Goal: Communication & Community: Answer question/provide support

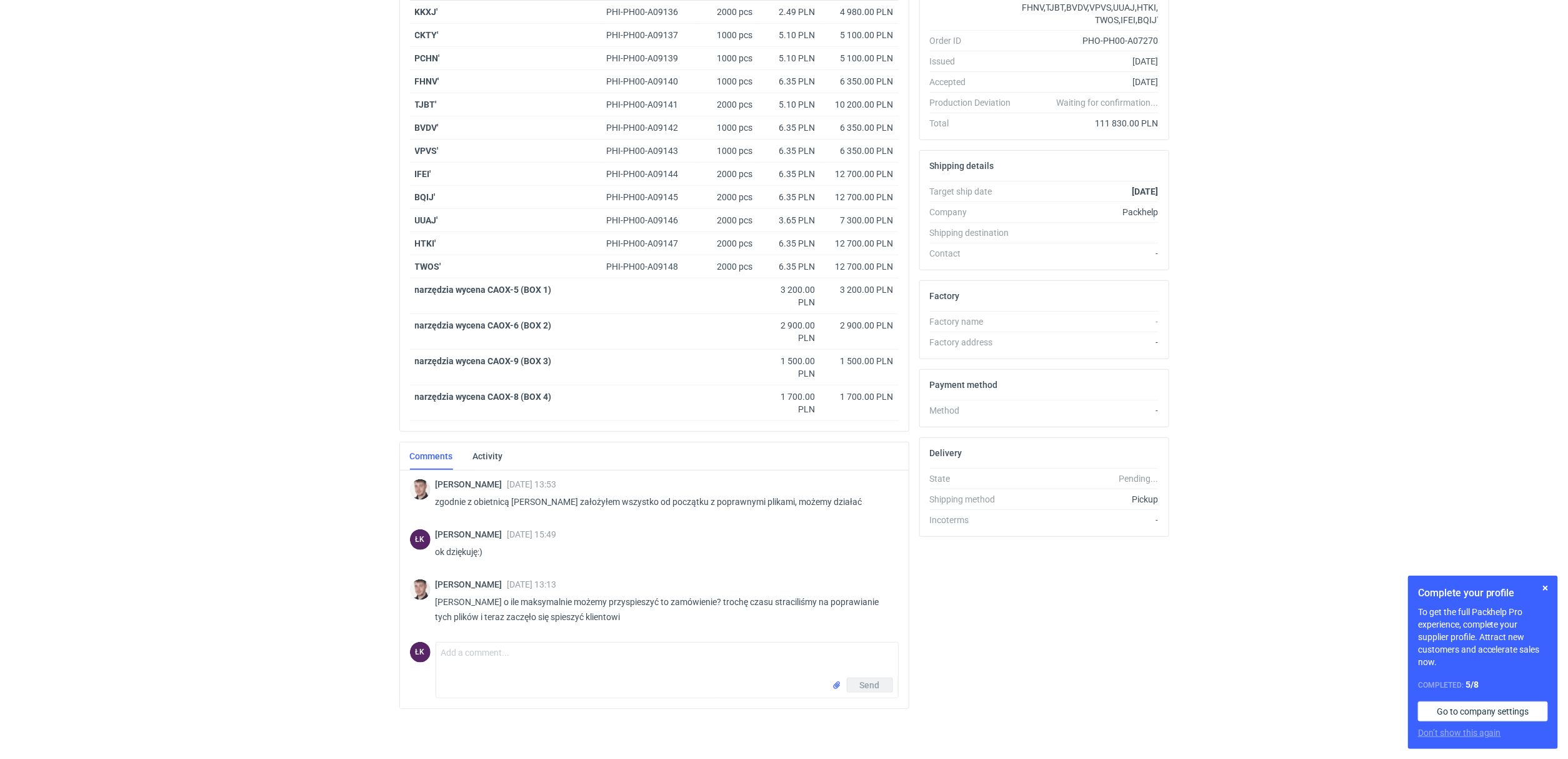
scroll to position [245, 0]
click at [1547, 588] on button "button" at bounding box center [1545, 588] width 15 height 15
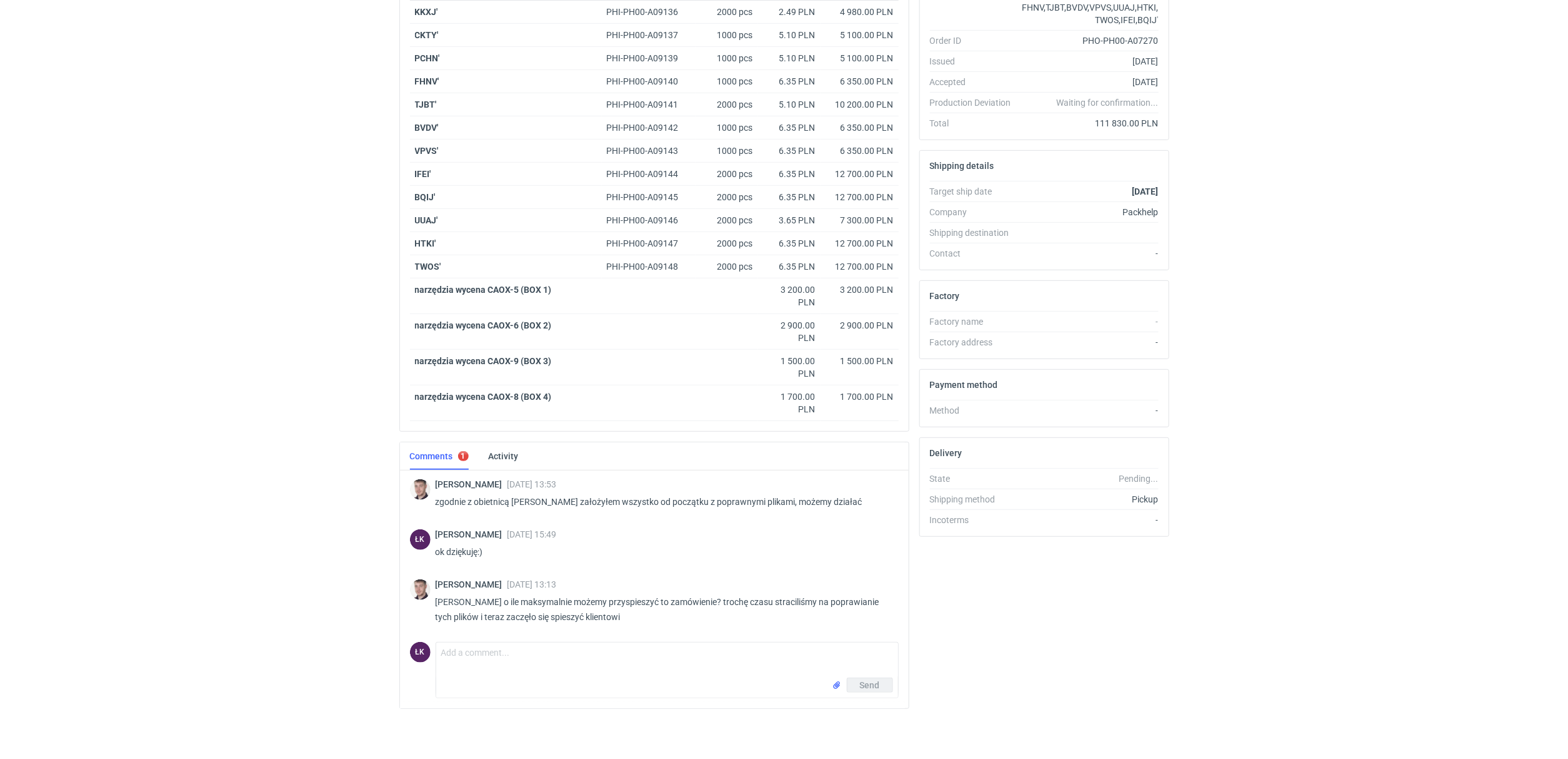
click at [260, 307] on div "RFQs Specs Designs Items Orders Customers Tools Analytics 15 ŁK [PERSON_NAME] […" at bounding box center [784, 138] width 1568 height 759
click at [466, 651] on textarea "Comment message" at bounding box center [667, 659] width 462 height 35
click at [838, 651] on textarea "[PERSON_NAME], wszystkie zabiegi miały na celu poprawę jakości plików które nam…" at bounding box center [667, 659] width 462 height 35
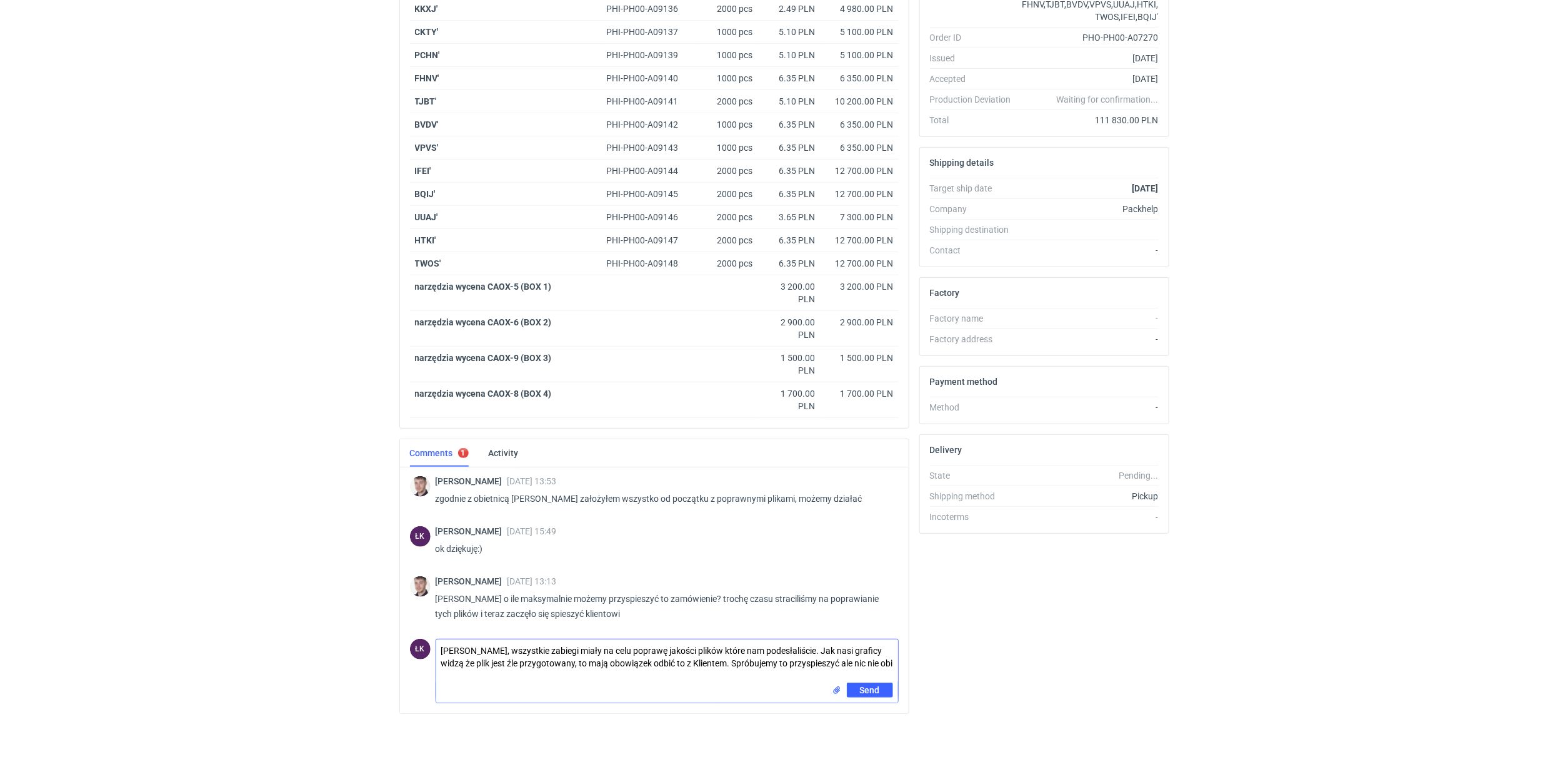
scroll to position [0, 0]
click at [576, 666] on textarea "[PERSON_NAME], wszystkie zabiegi miały na celu poprawę jakości plików które nam…" at bounding box center [667, 661] width 462 height 43
type textarea "[PERSON_NAME], wszystkie zabiegi miały na celu poprawę jakości plików które nam…"
click at [869, 705] on span "Send" at bounding box center [870, 701] width 20 height 8
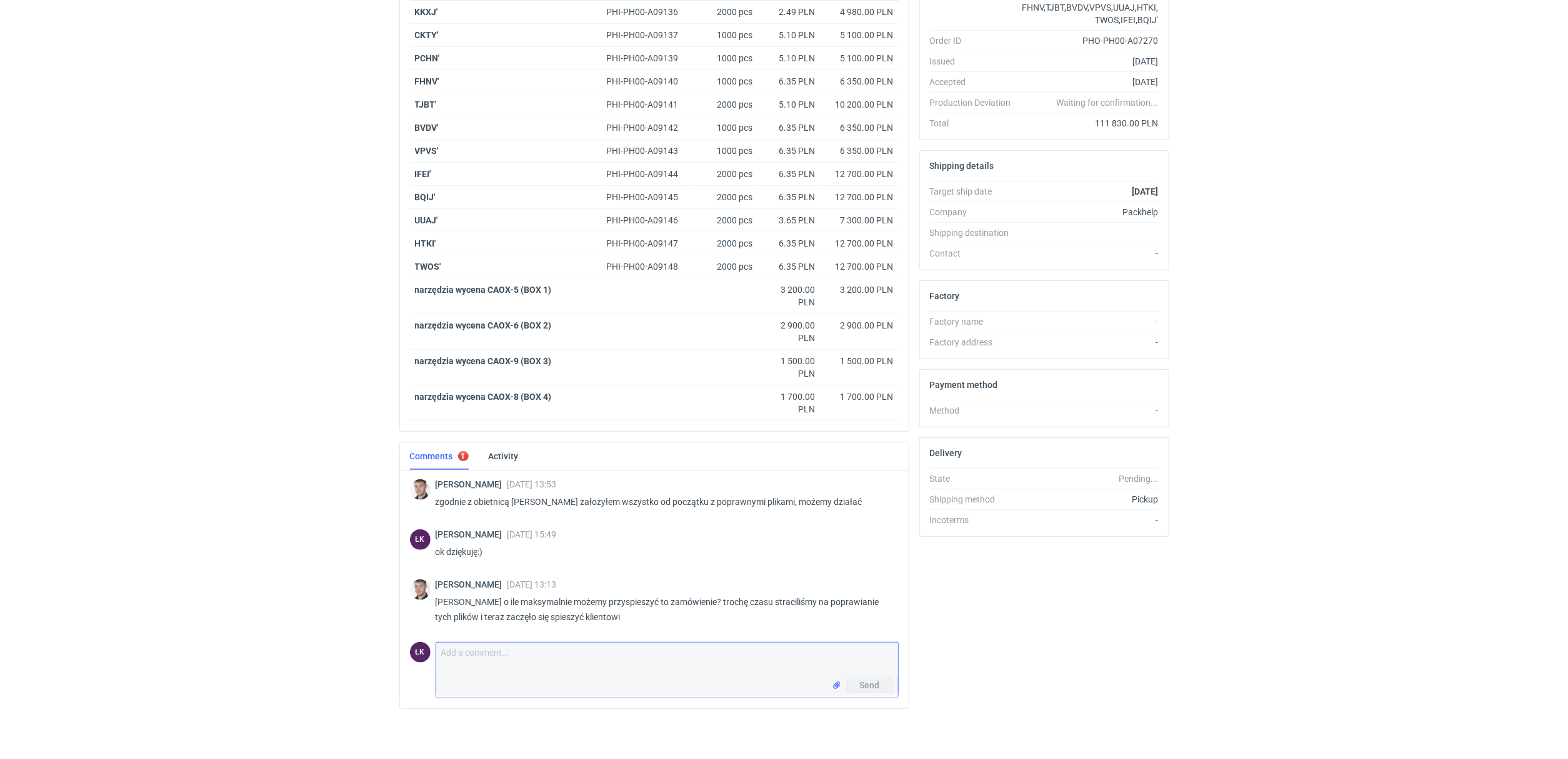
scroll to position [246, 0]
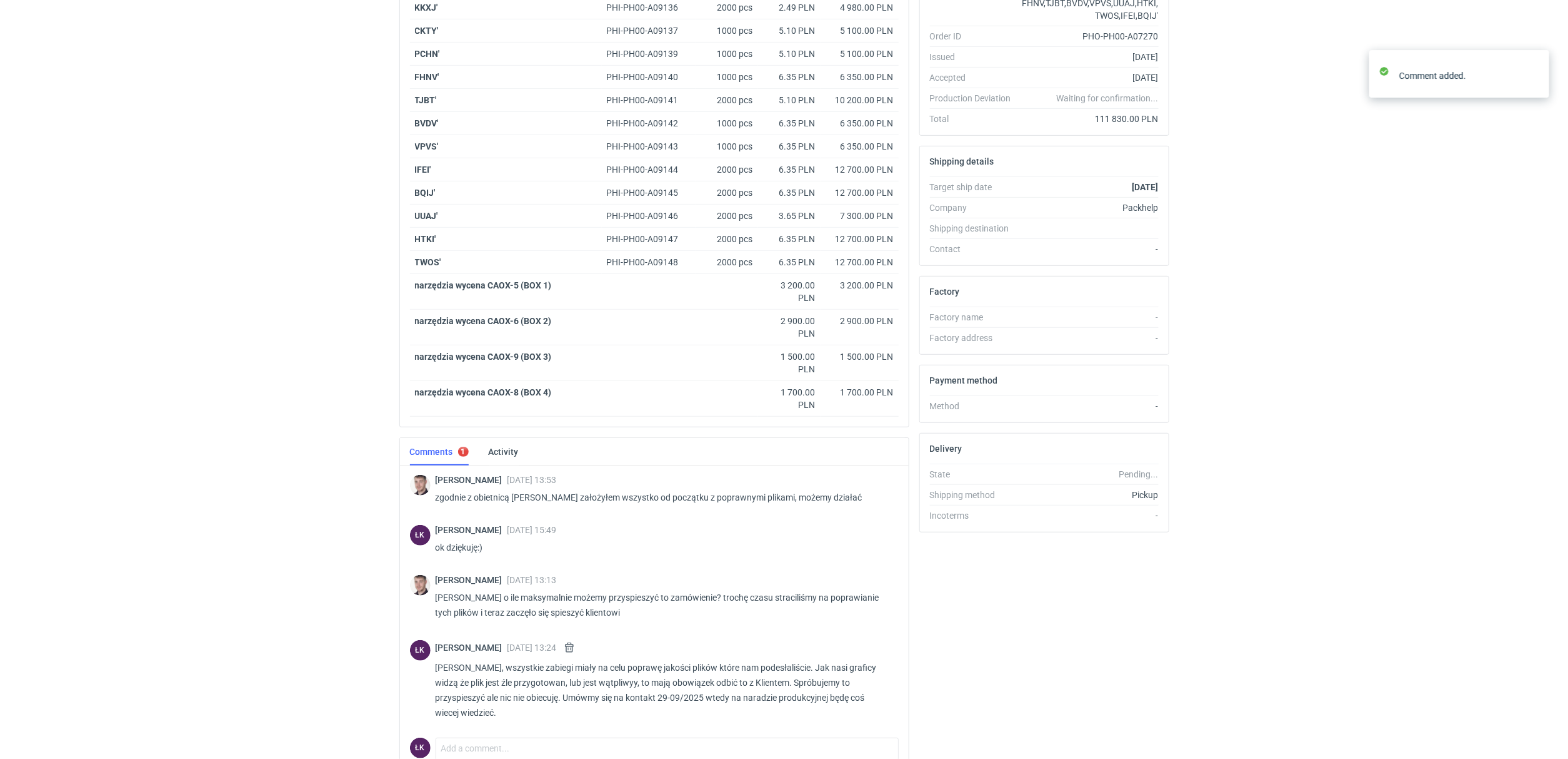
click at [366, 513] on html "RFQs Specs Designs Items Orders Customers Tools Analytics 15 ŁK [PERSON_NAME] […" at bounding box center [784, 133] width 1568 height 759
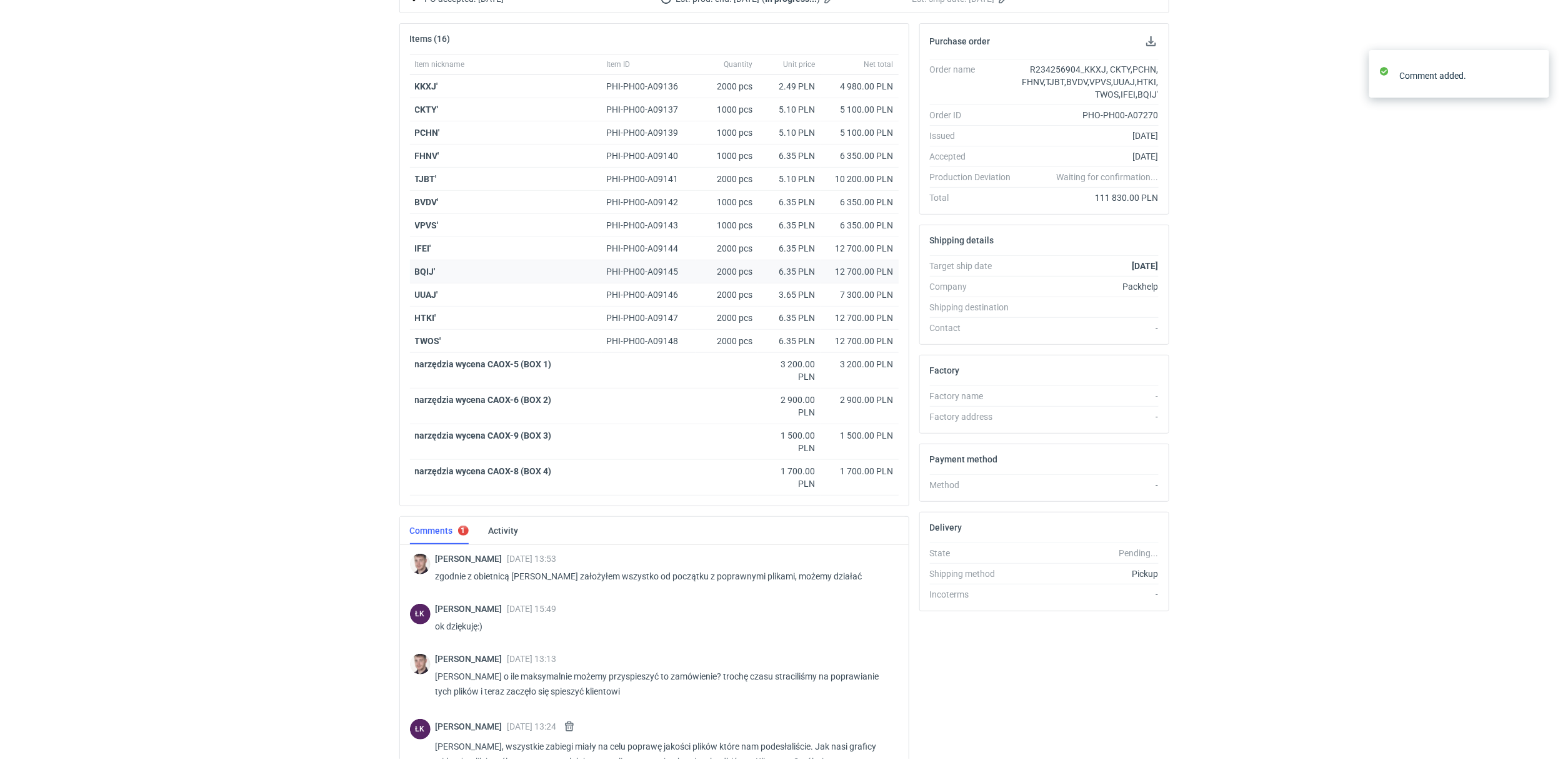
scroll to position [0, 0]
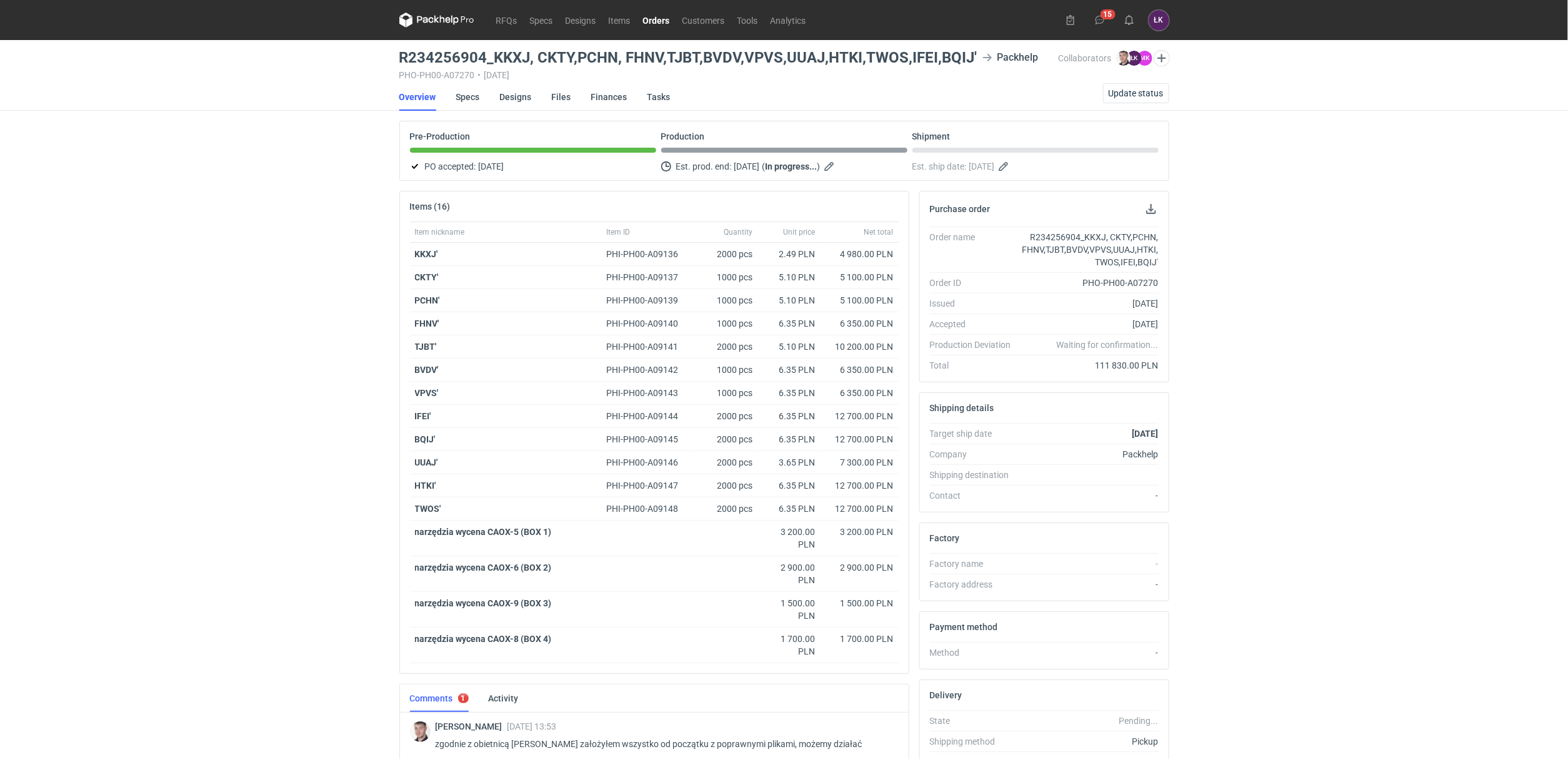
click at [219, 255] on div "RFQs Specs Designs Items Orders Customers Tools Analytics 15 ŁK [PERSON_NAME] […" at bounding box center [784, 380] width 1568 height 759
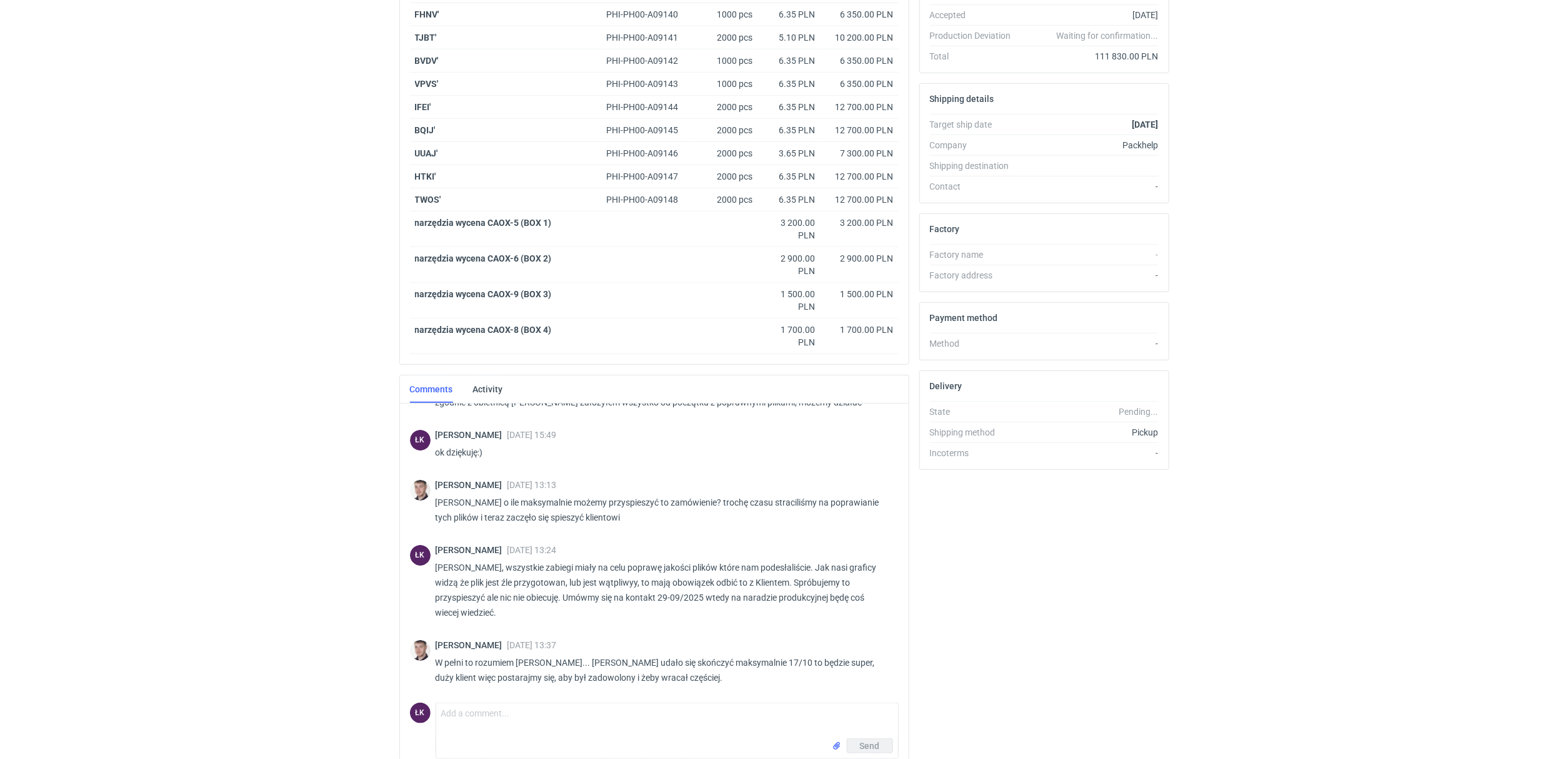
scroll to position [373, 0]
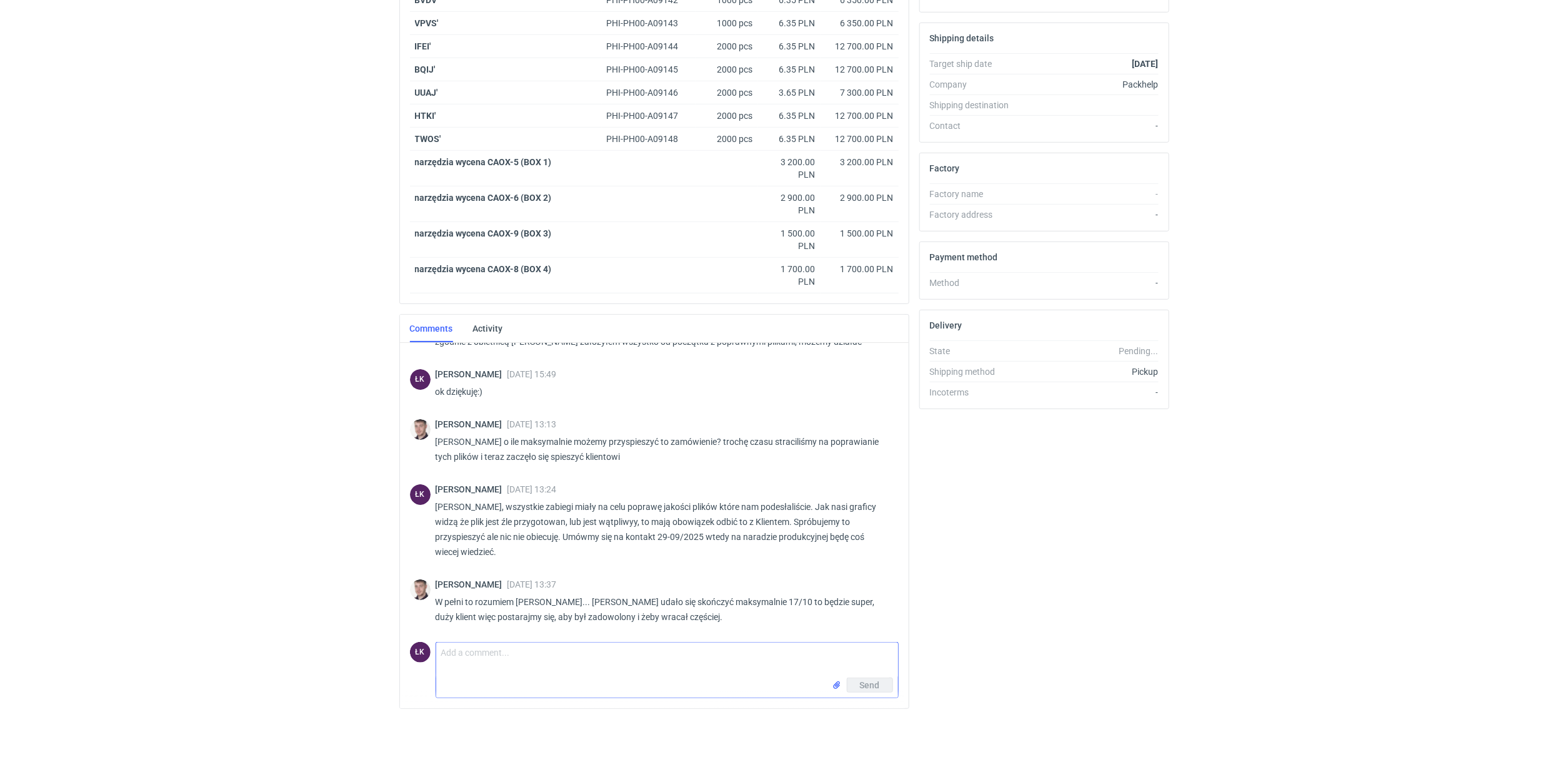
click at [459, 661] on textarea "Comment message" at bounding box center [667, 659] width 462 height 35
type textarea "ok, jasna sprawa"
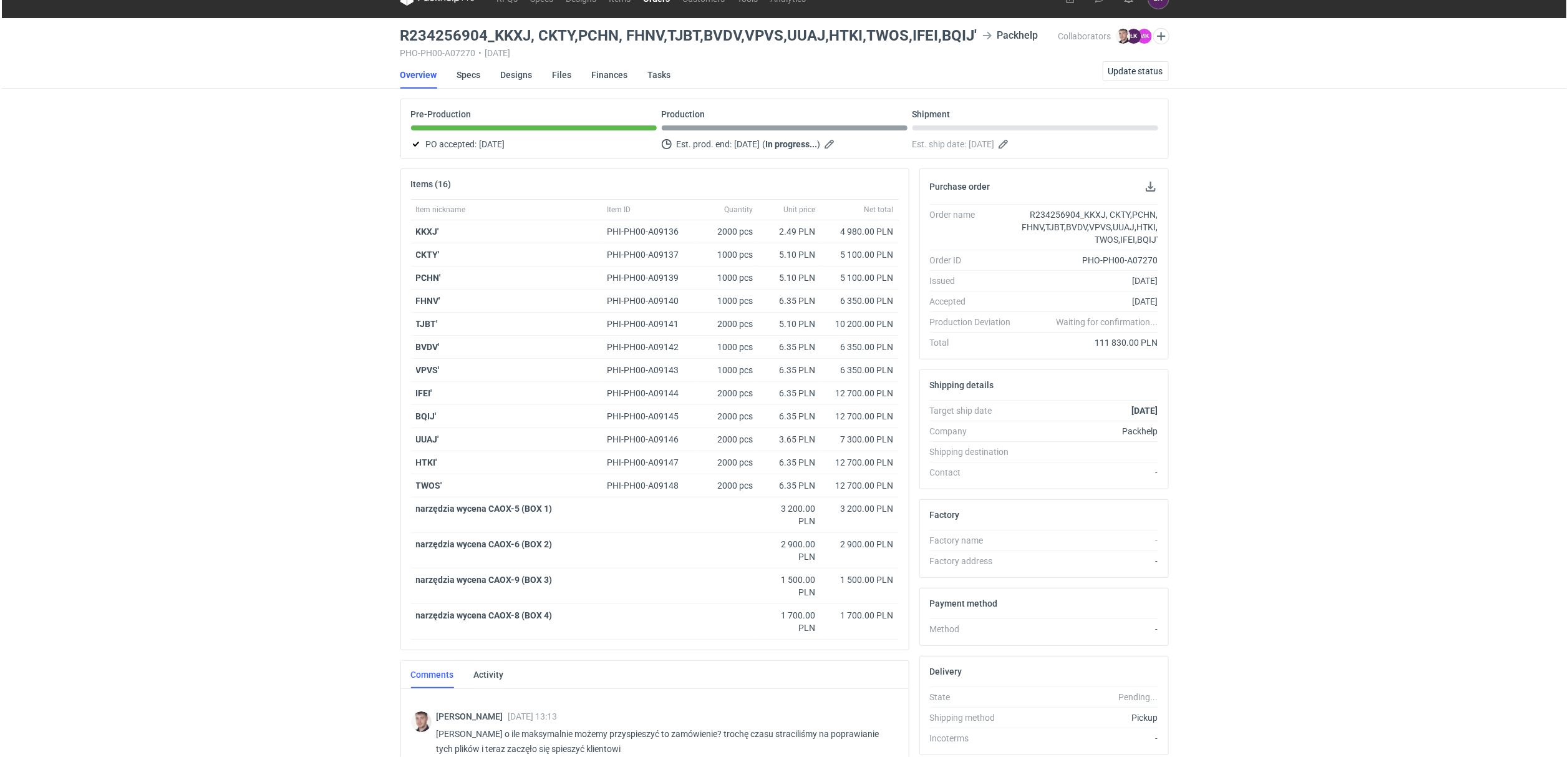
scroll to position [0, 0]
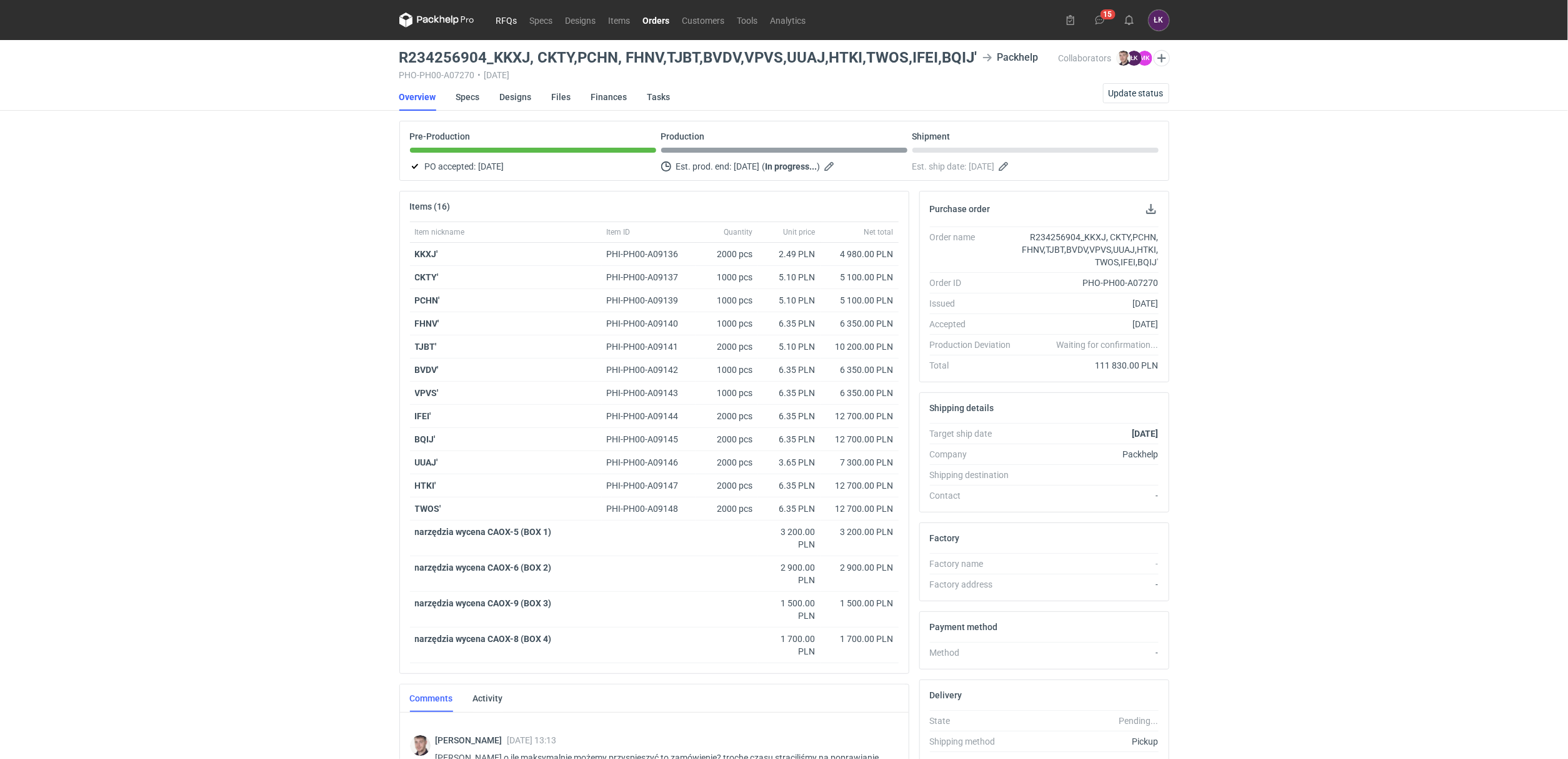
click at [509, 26] on link "RFQs" at bounding box center [507, 20] width 34 height 15
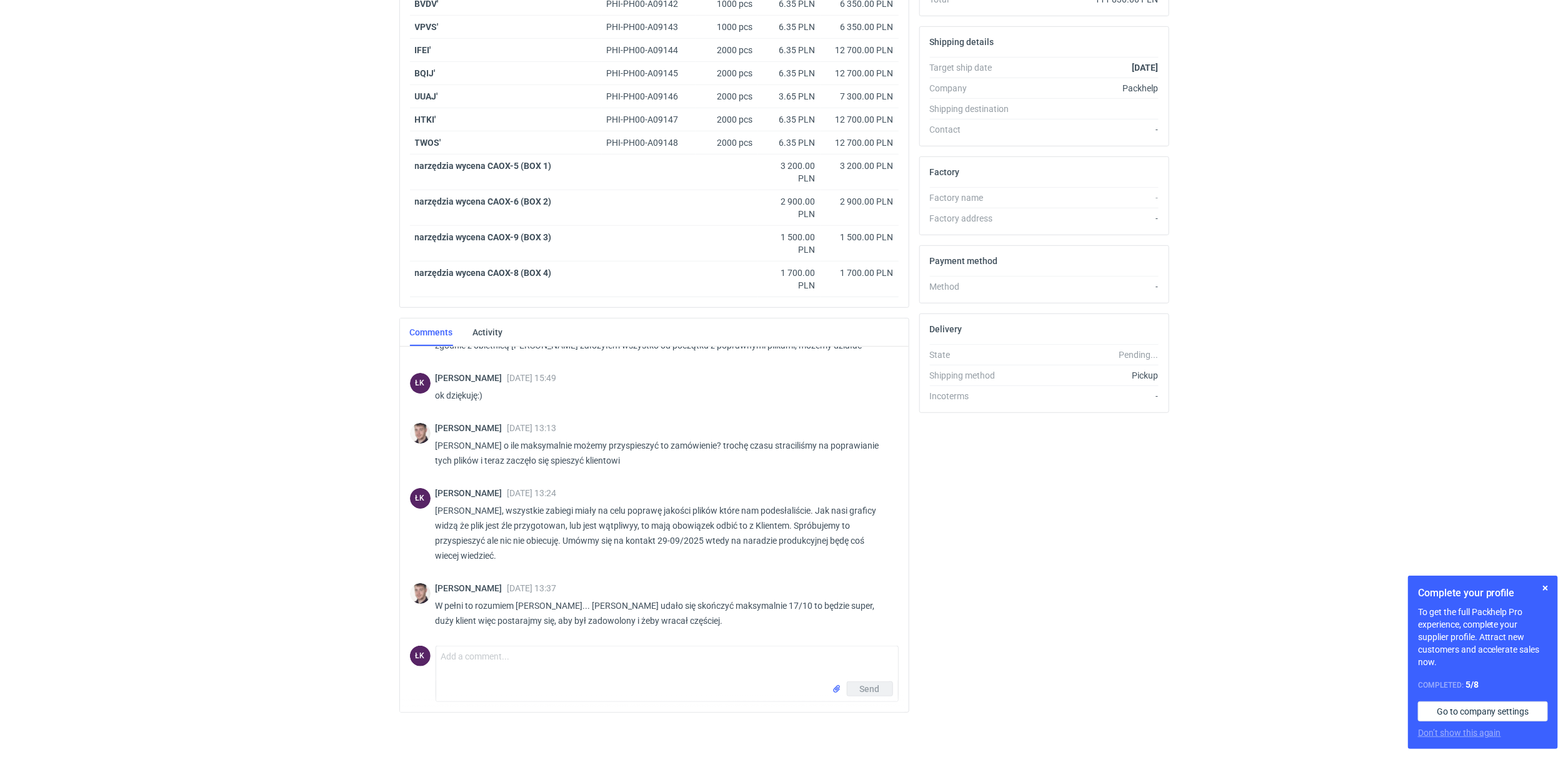
scroll to position [373, 0]
click at [335, 389] on html "RFQs Specs Designs Items Orders Customers Tools Analytics 15 ŁK [PERSON_NAME] […" at bounding box center [784, 9] width 1568 height 759
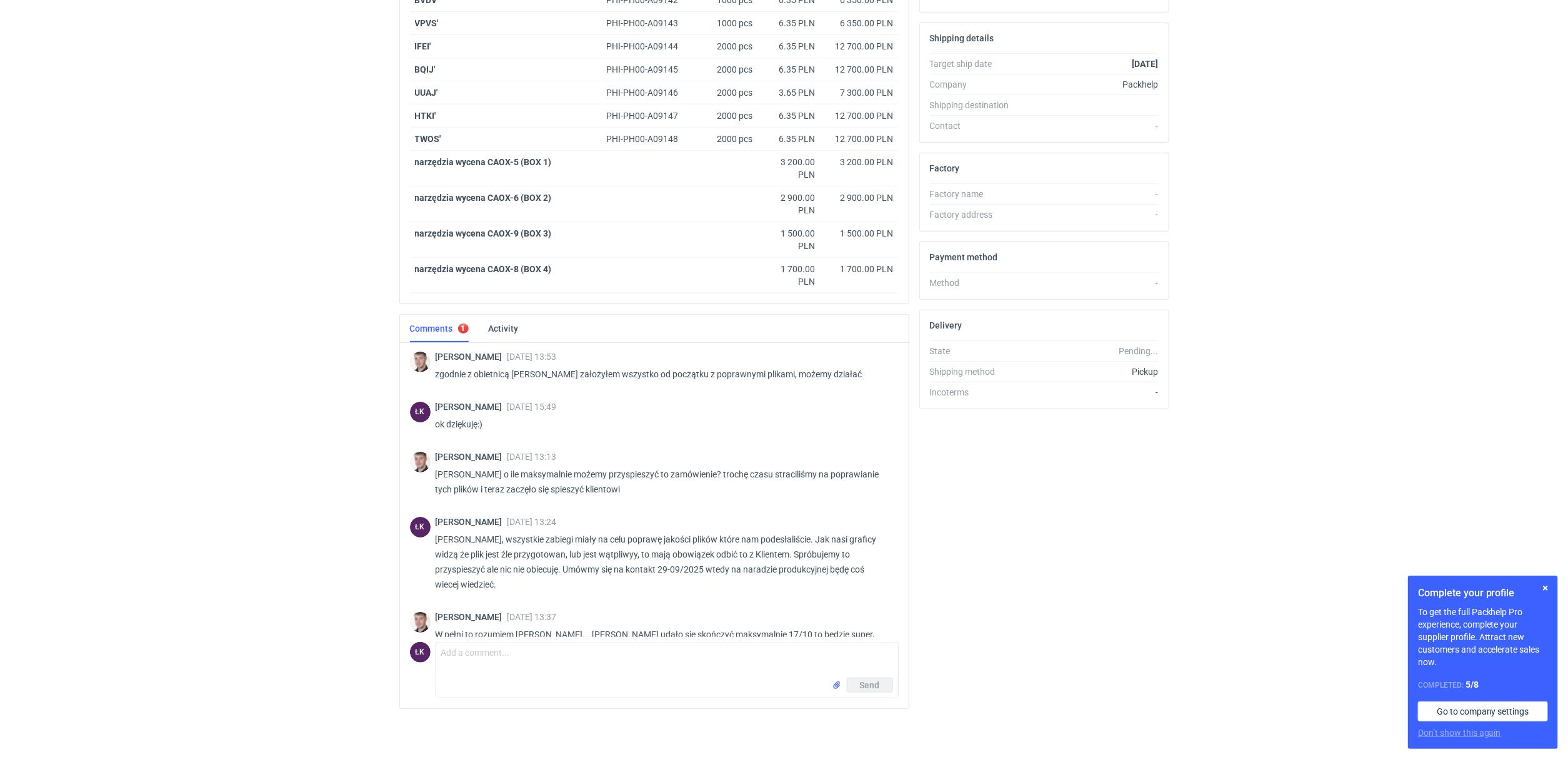
scroll to position [86, 0]
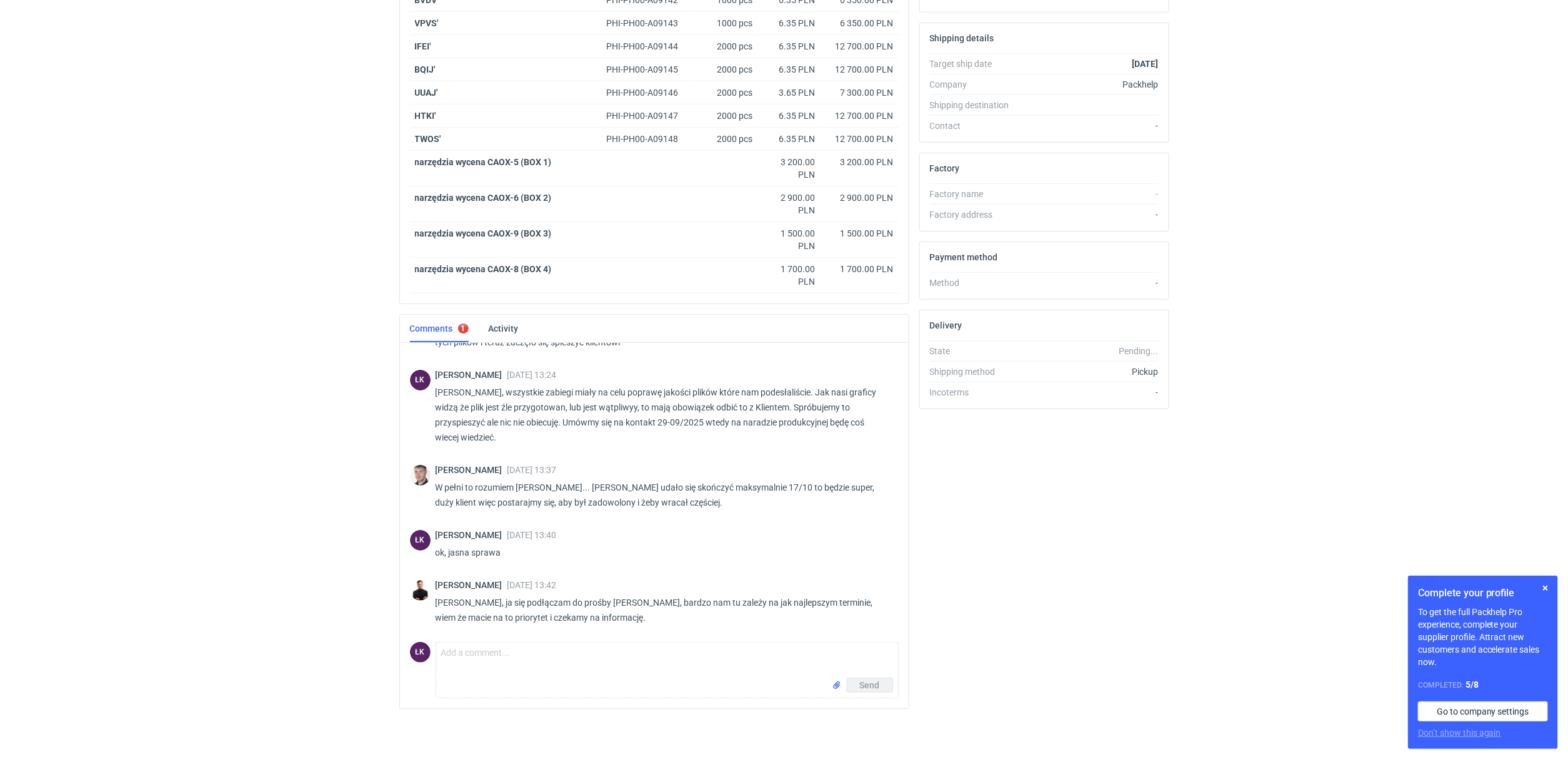
scroll to position [373, 0]
